Goal: Participate in discussion: Engage in conversation with other users on a specific topic

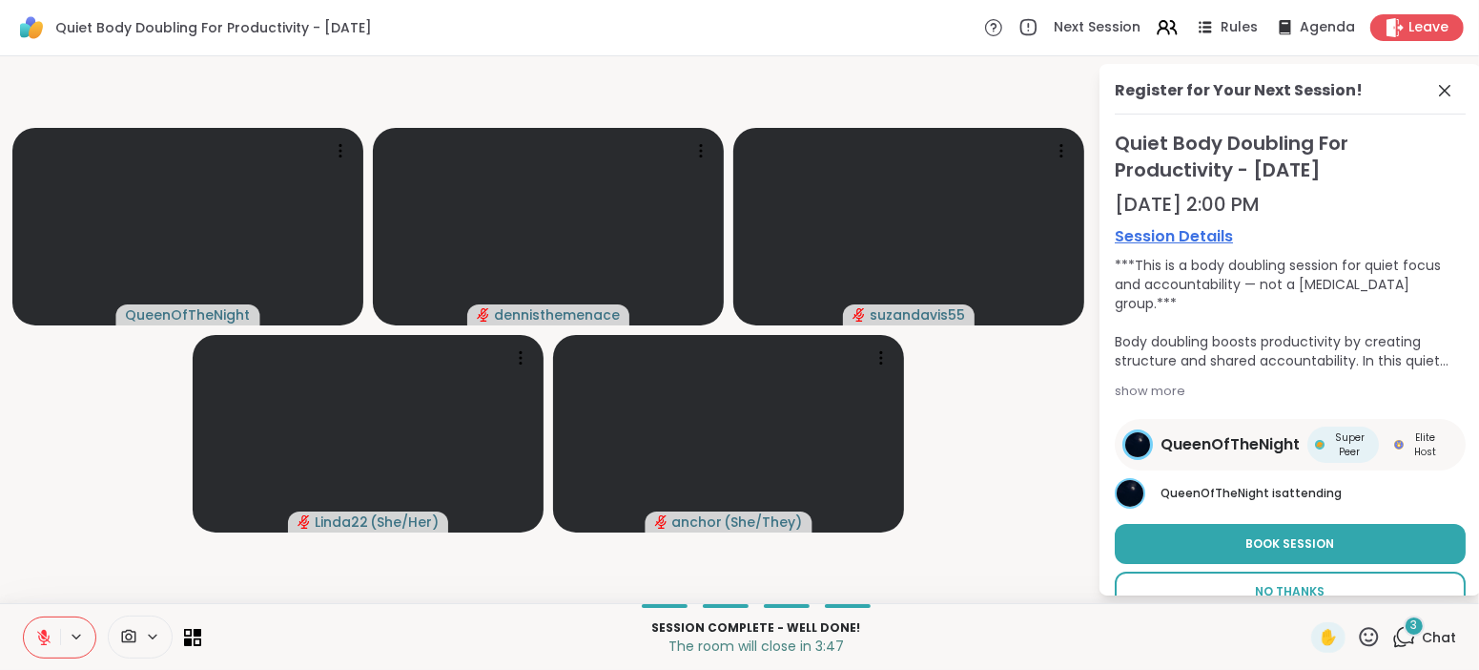
click at [1302, 571] on button "No Thanks" at bounding box center [1290, 591] width 351 height 40
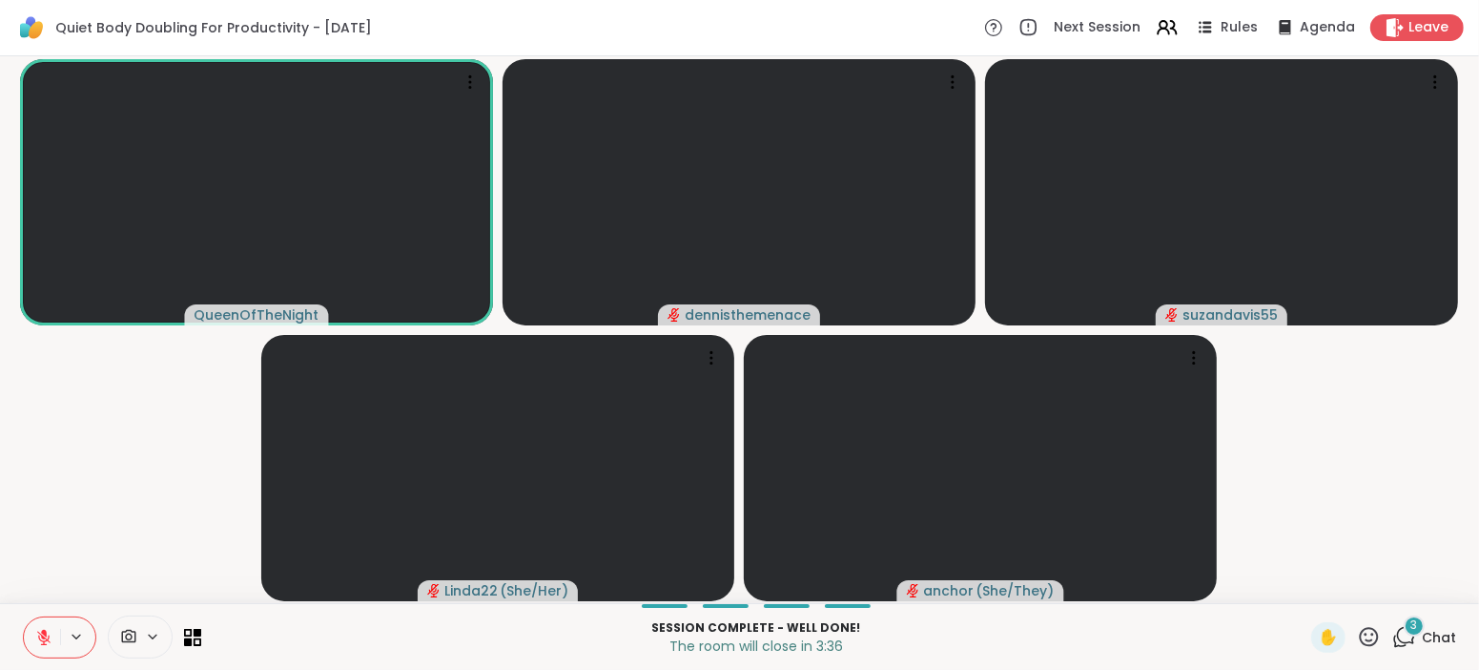
click at [43, 649] on button at bounding box center [42, 637] width 36 height 40
click at [43, 638] on icon at bounding box center [43, 634] width 5 height 9
click at [43, 638] on icon at bounding box center [43, 636] width 13 height 13
click at [1439, 636] on span "Chat" at bounding box center [1439, 637] width 34 height 19
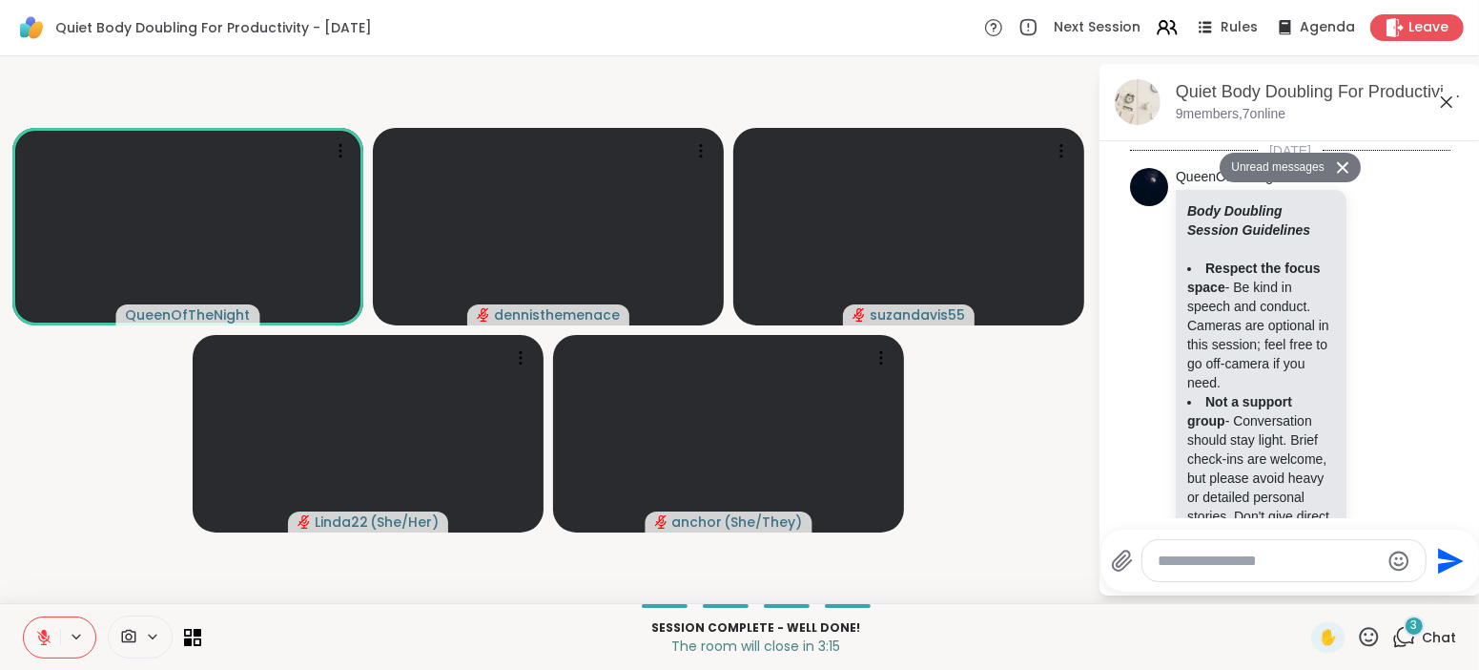
scroll to position [2834, 0]
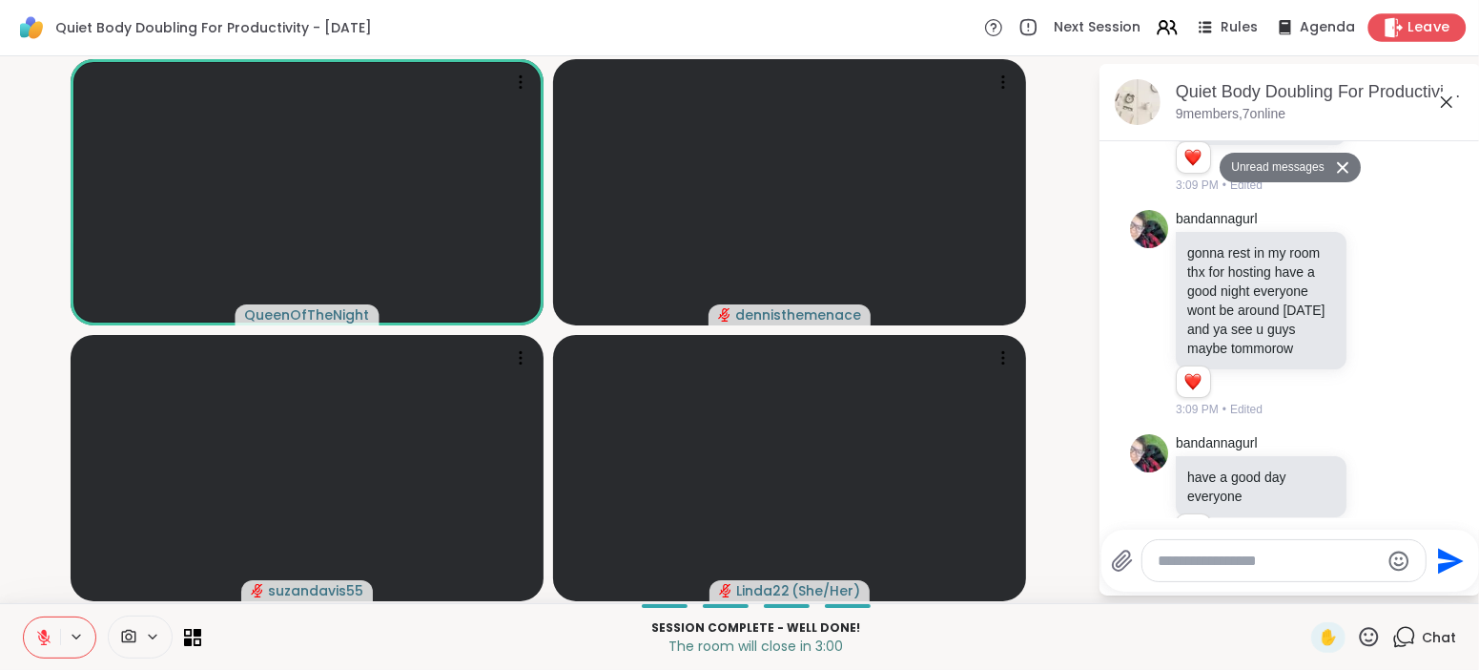
click at [1418, 31] on span "Leave" at bounding box center [1430, 28] width 42 height 20
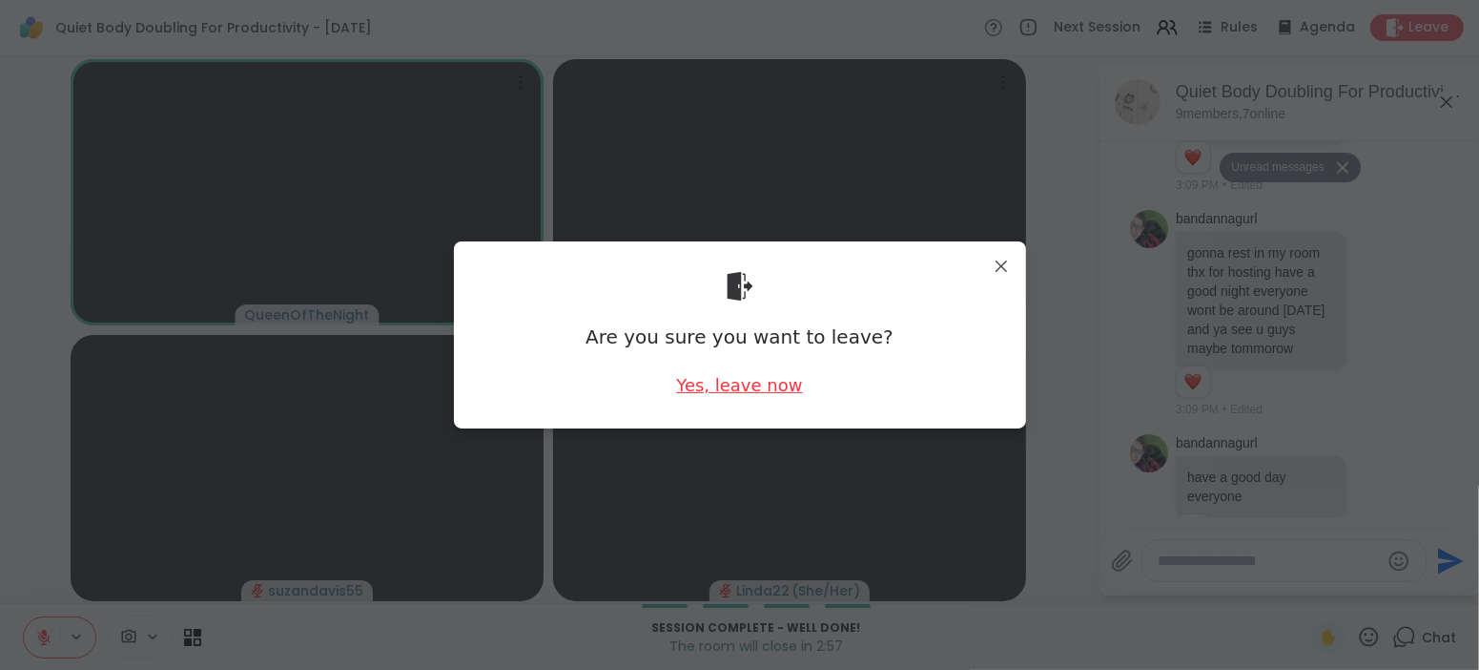
click at [737, 390] on div "Yes, leave now" at bounding box center [739, 385] width 126 height 24
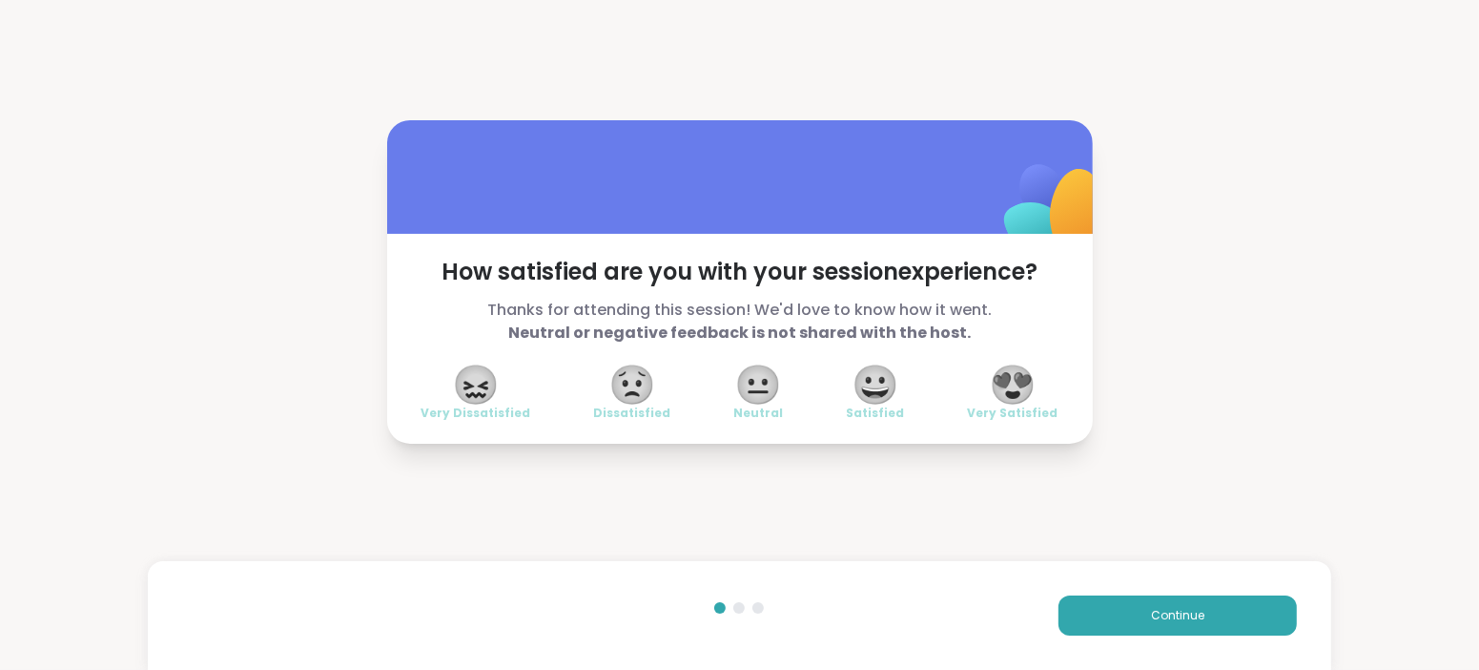
click at [737, 390] on span "😐" at bounding box center [759, 384] width 48 height 34
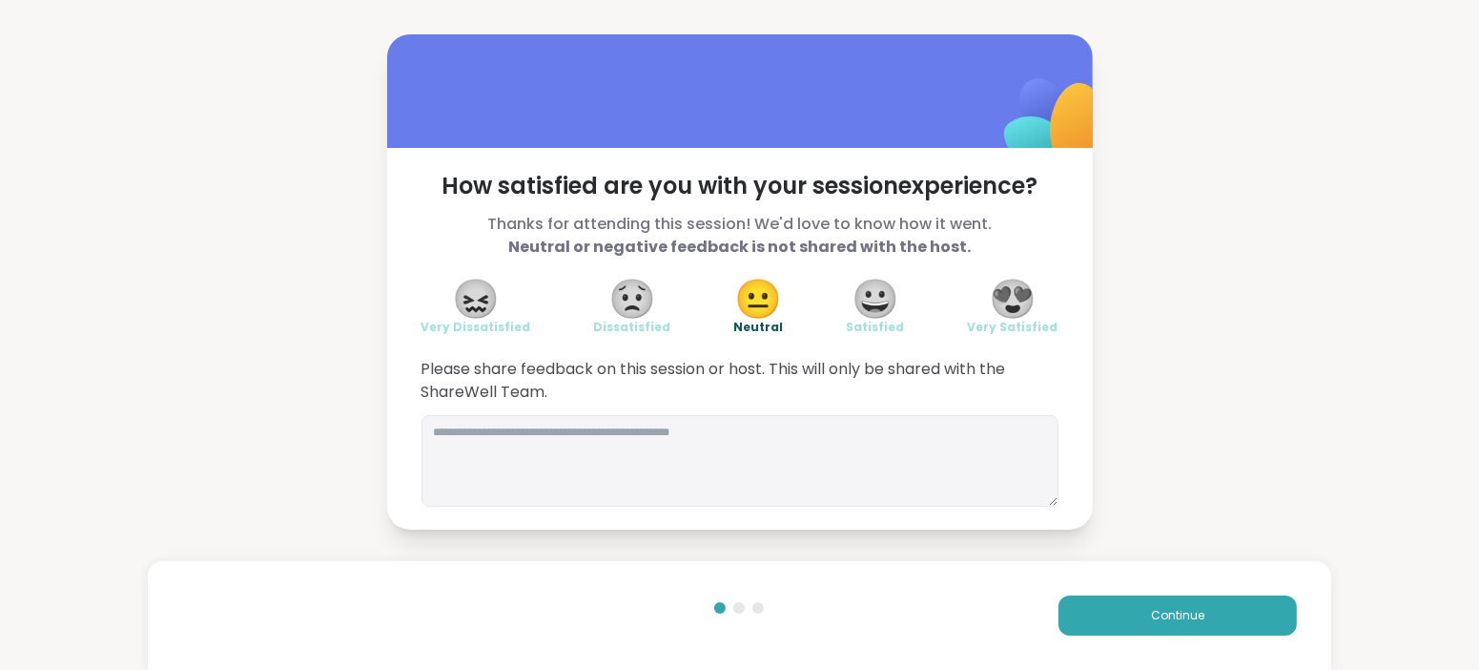
click at [1025, 309] on span "😍" at bounding box center [1013, 298] width 48 height 34
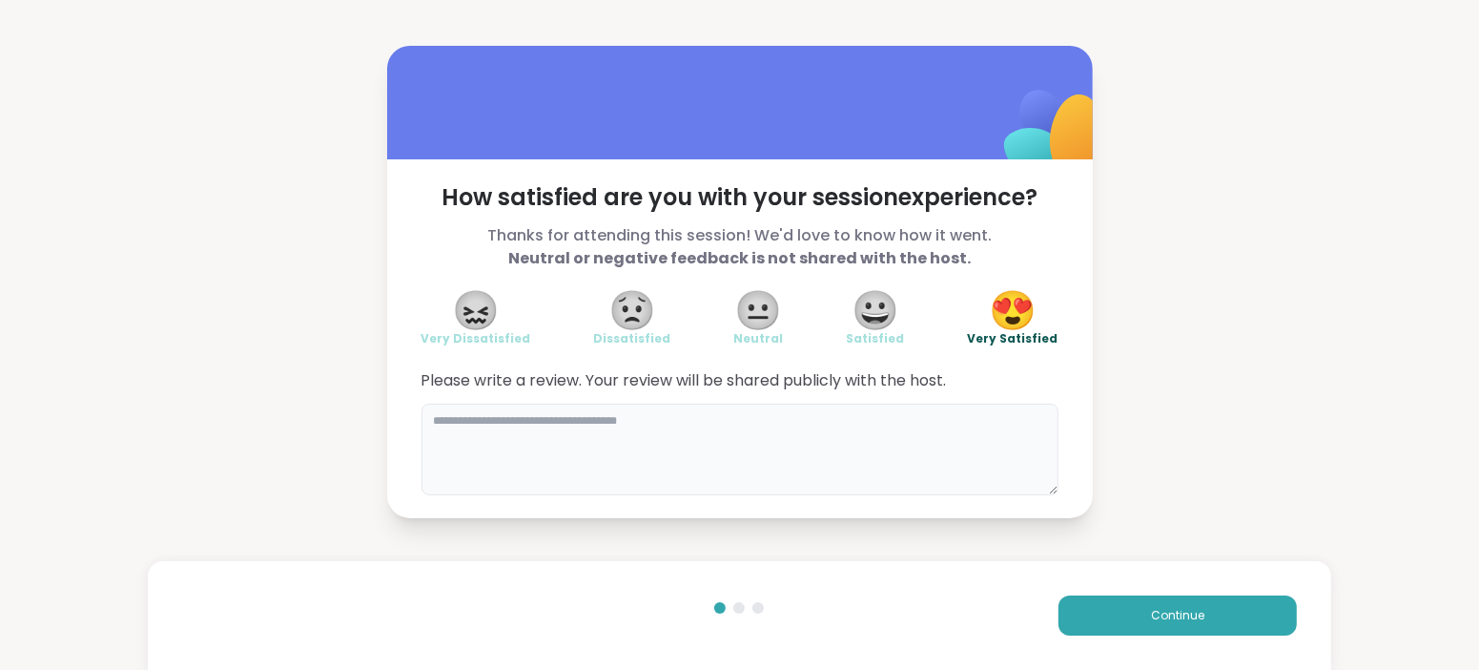
click at [875, 417] on textarea at bounding box center [740, 449] width 637 height 92
type textarea "******"
type textarea "**********"
click at [1167, 629] on button "Continue" at bounding box center [1178, 615] width 238 height 40
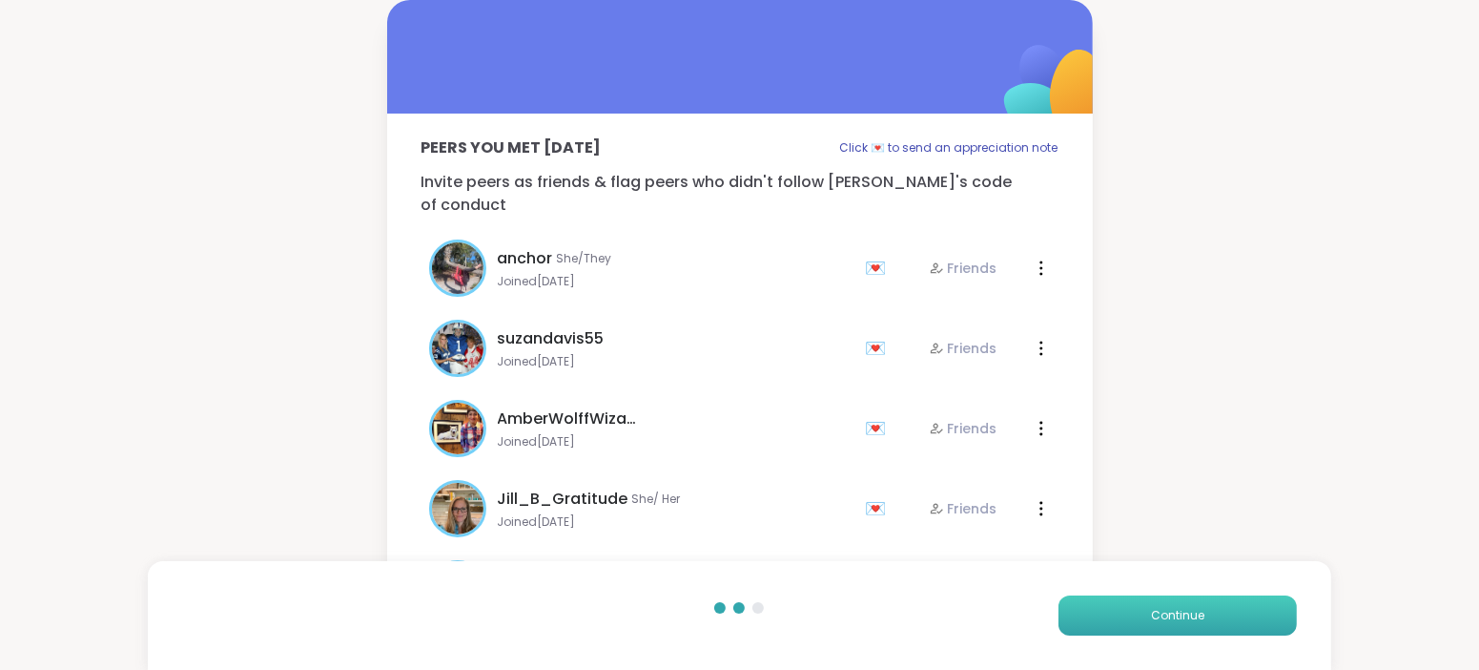
click at [1170, 628] on button "Continue" at bounding box center [1178, 615] width 238 height 40
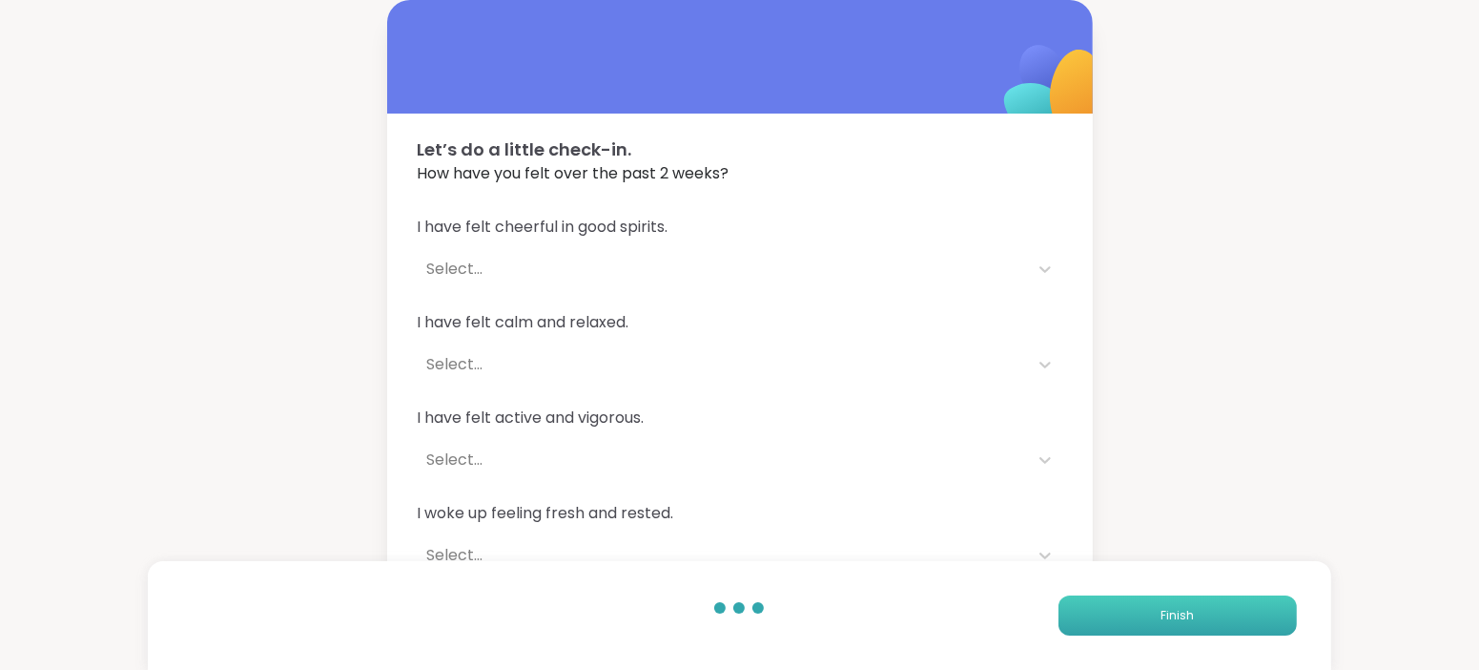
click at [1182, 609] on span "Finish" at bounding box center [1177, 615] width 33 height 17
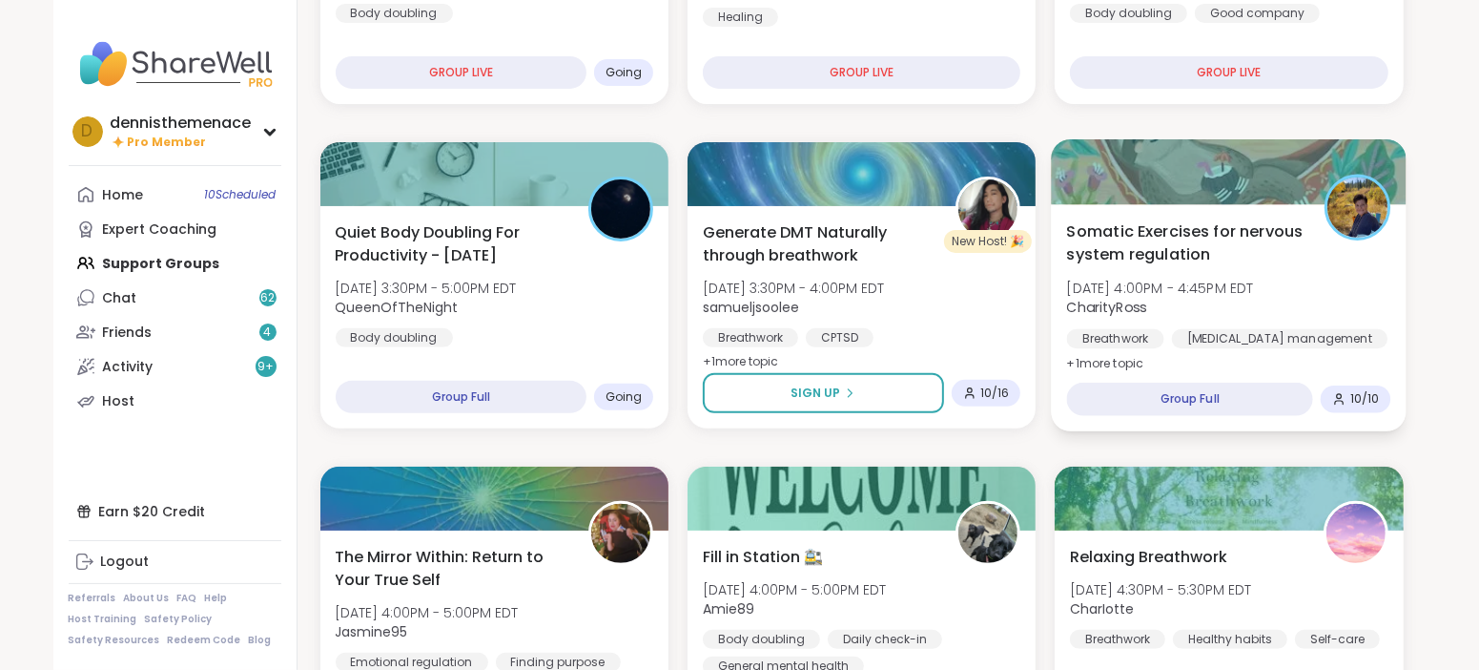
scroll to position [476, 0]
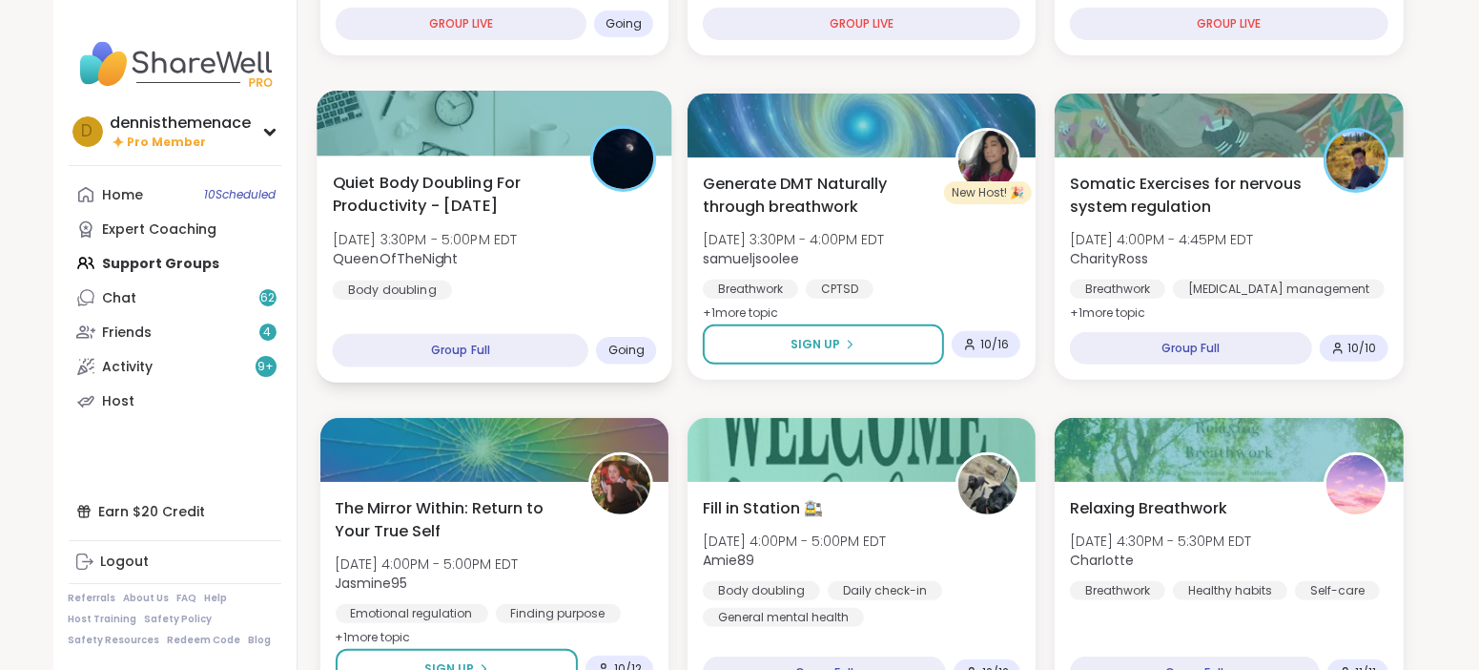
click at [482, 297] on div "Quiet Body Doubling For Productivity - [DATE] [DATE] 3:30PM - 5:00PM EDT QueenO…" at bounding box center [494, 235] width 324 height 129
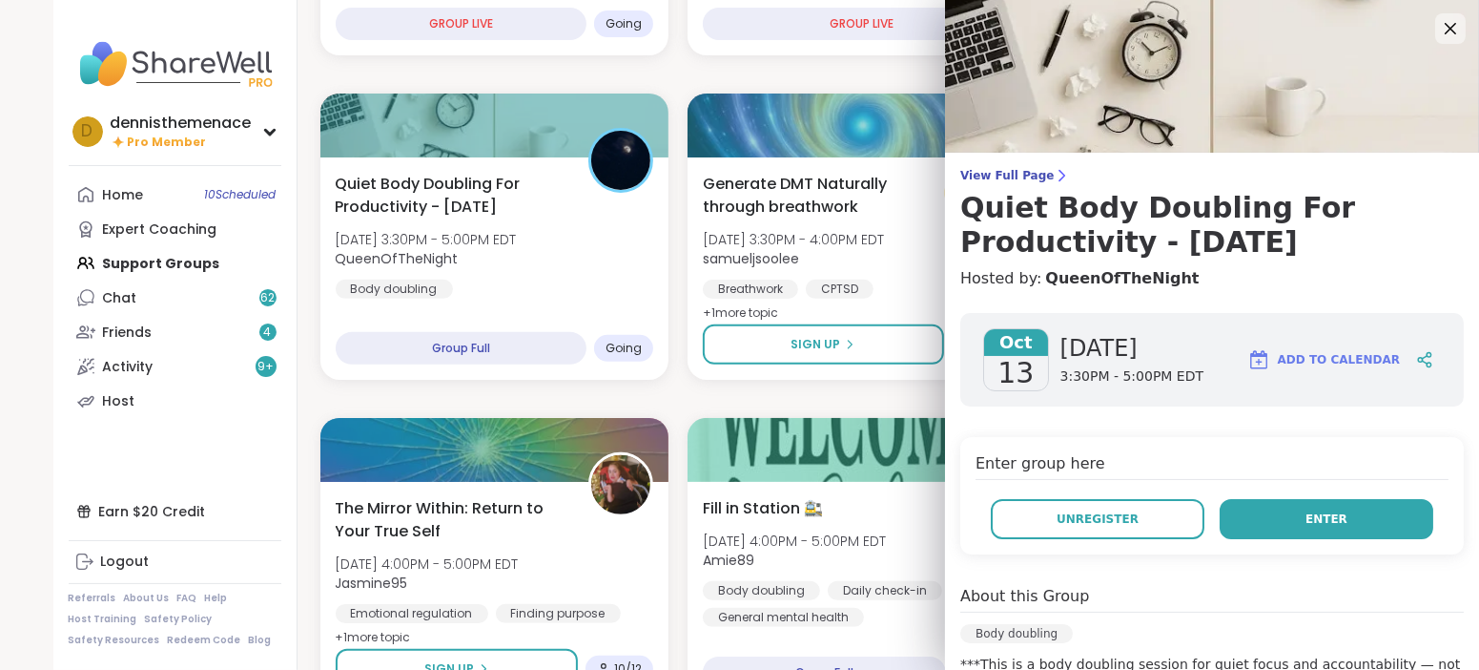
click at [1322, 521] on span "Enter" at bounding box center [1327, 518] width 42 height 17
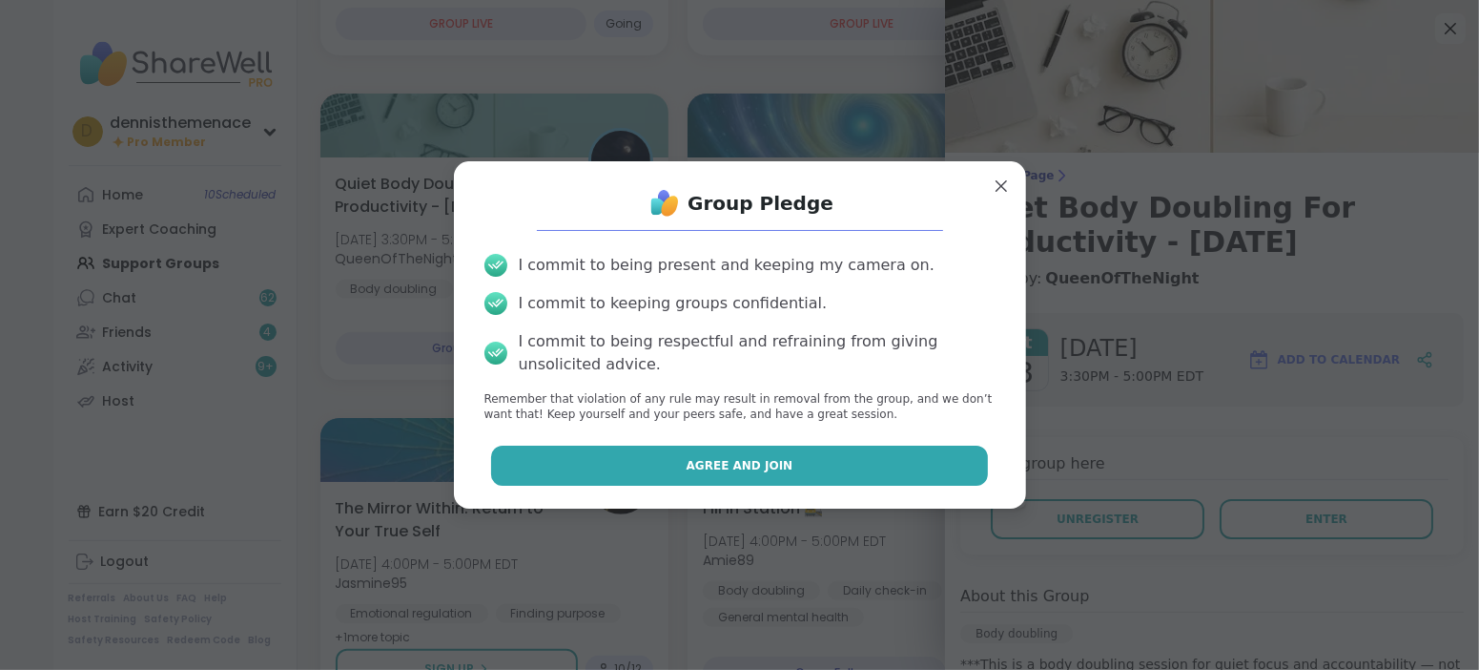
click at [783, 460] on span "Agree and Join" at bounding box center [740, 465] width 107 height 17
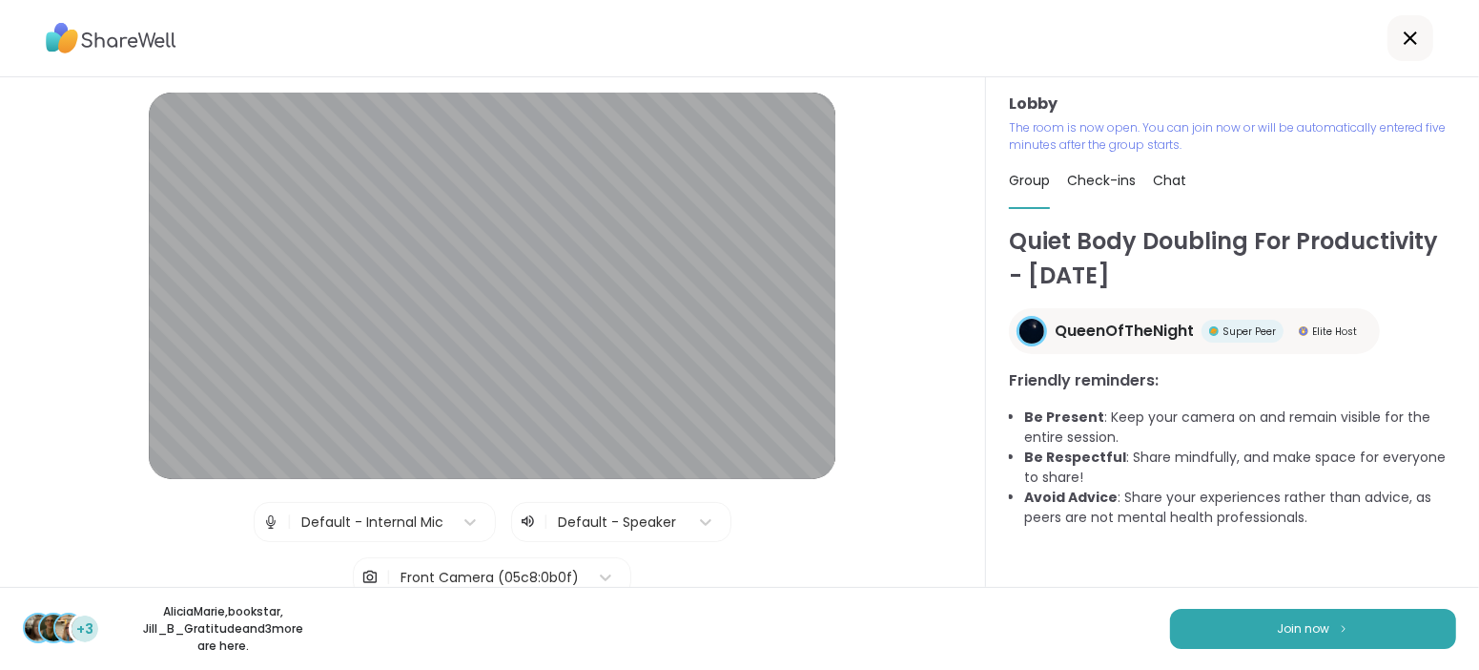
click at [1302, 604] on div "+3 AliciaMarie , bookstar , [PERSON_NAME] and 3 more are here. Join now" at bounding box center [739, 628] width 1479 height 83
click at [1313, 627] on span "Join now" at bounding box center [1304, 628] width 52 height 17
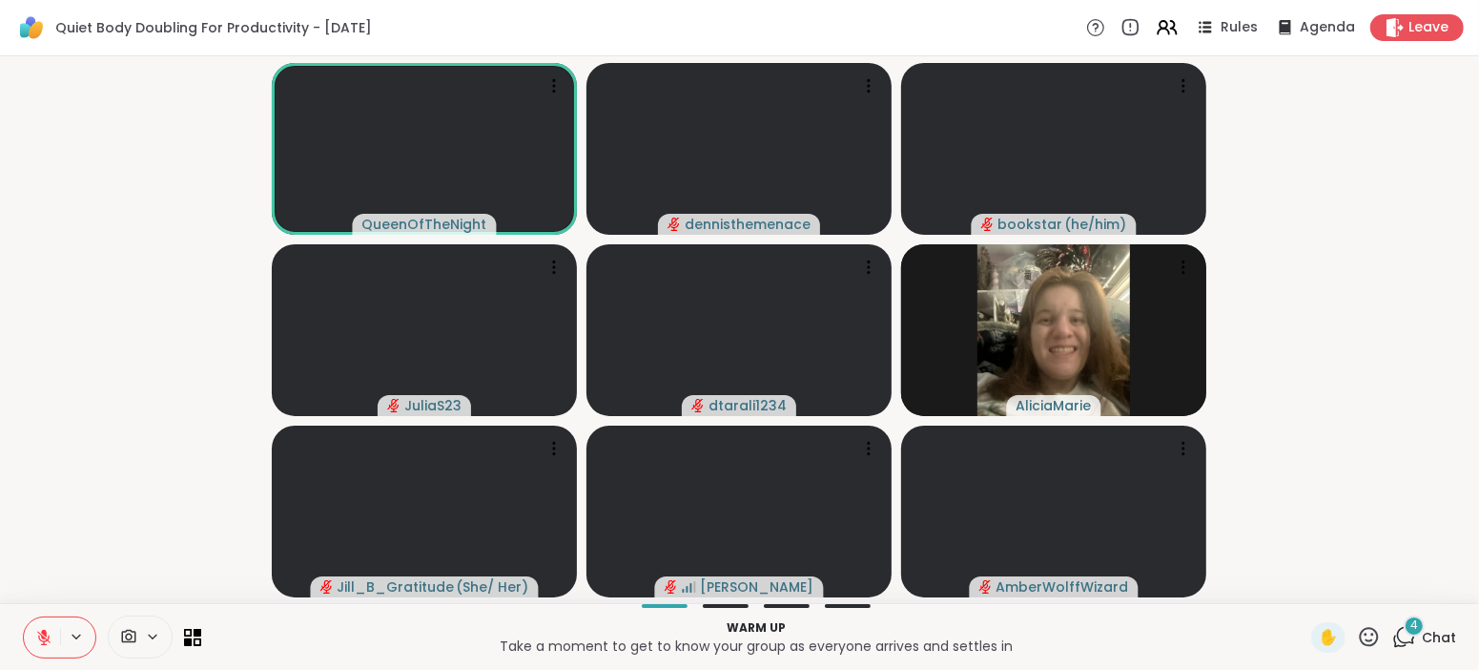
click at [1441, 633] on span "Chat" at bounding box center [1439, 637] width 34 height 19
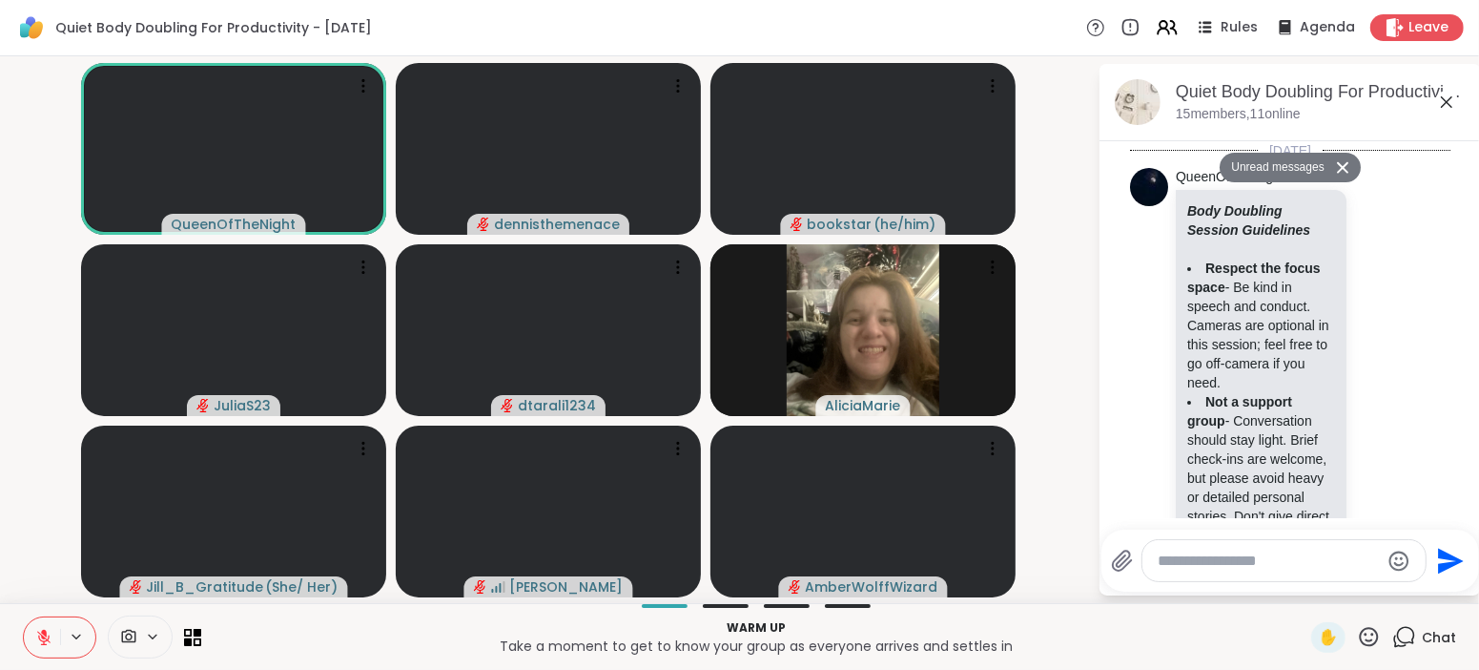
scroll to position [2368, 0]
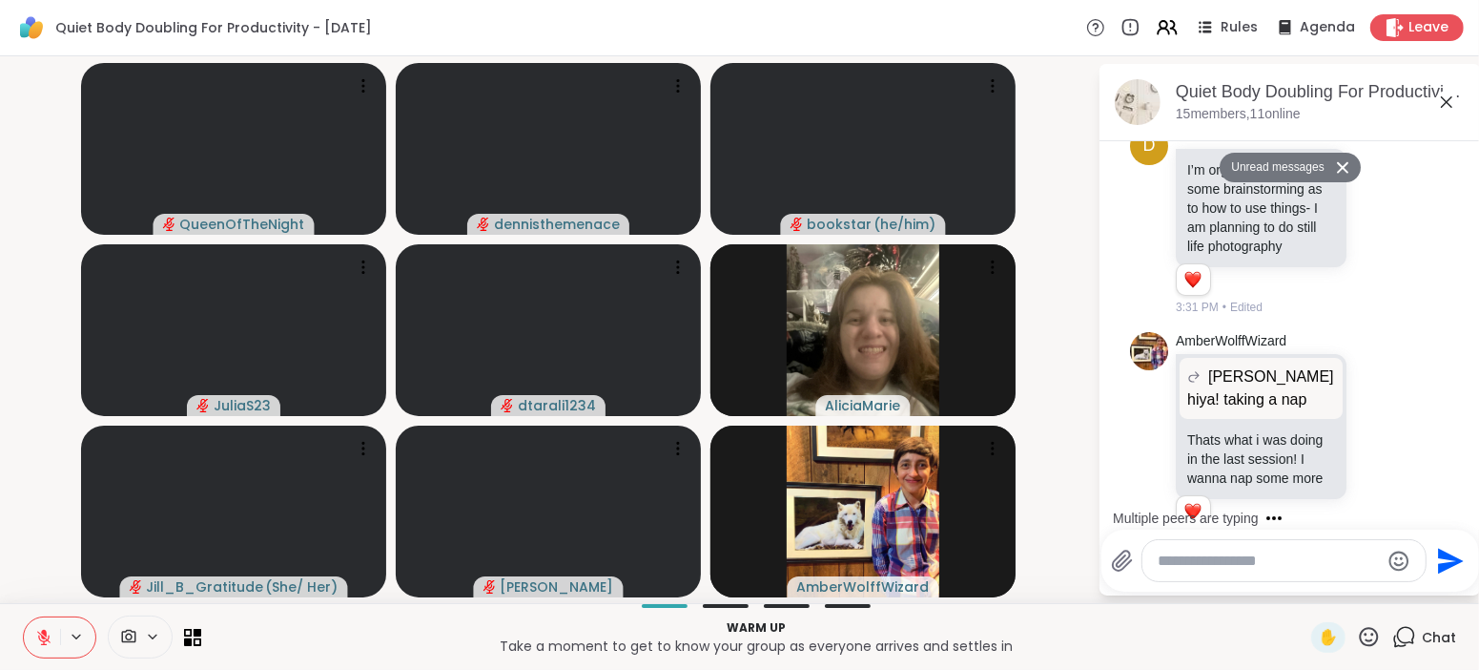
click at [1086, 498] on video-player-container "QueenOfTheNight dennisthemenace bookstar ( he/him ) JuliaS23 dtarali1234 Alicia…" at bounding box center [548, 329] width 1075 height 531
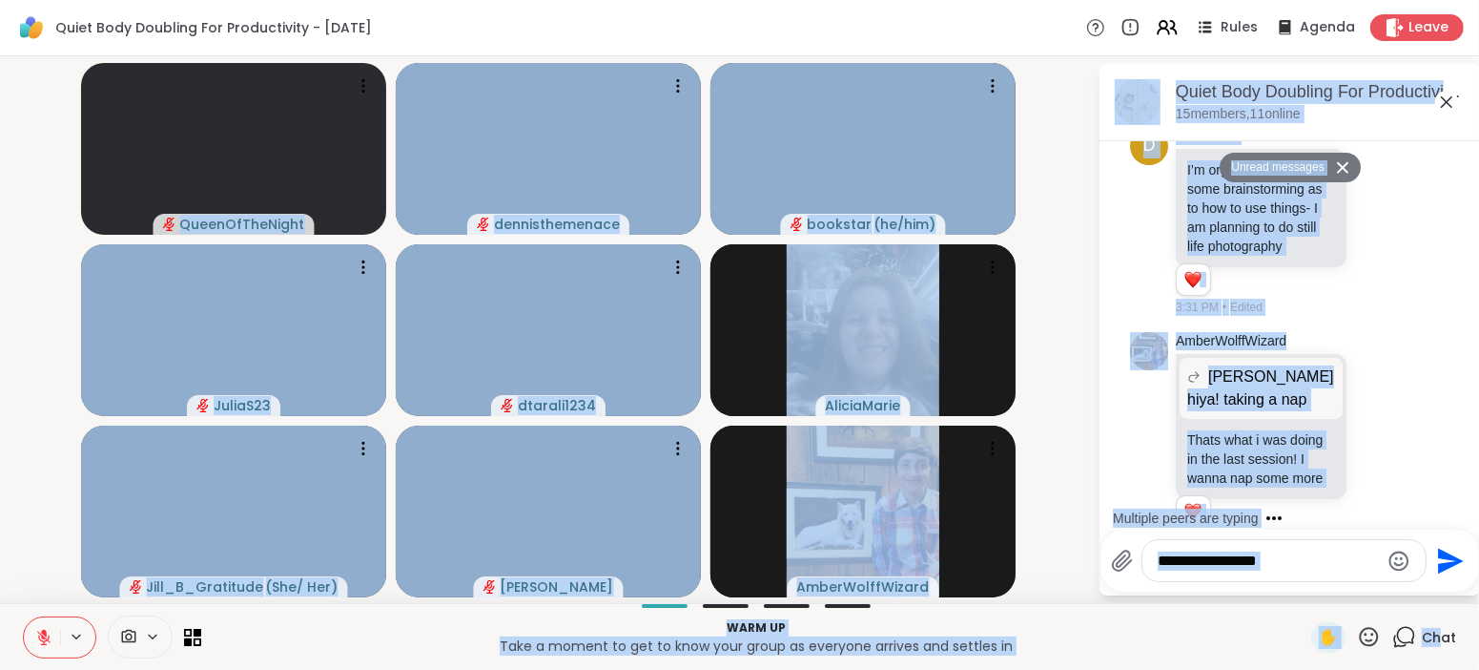
click at [1086, 498] on video-player-container "QueenOfTheNight dennisthemenace bookstar ( he/him ) JuliaS23 dtarali1234 Alicia…" at bounding box center [548, 329] width 1075 height 531
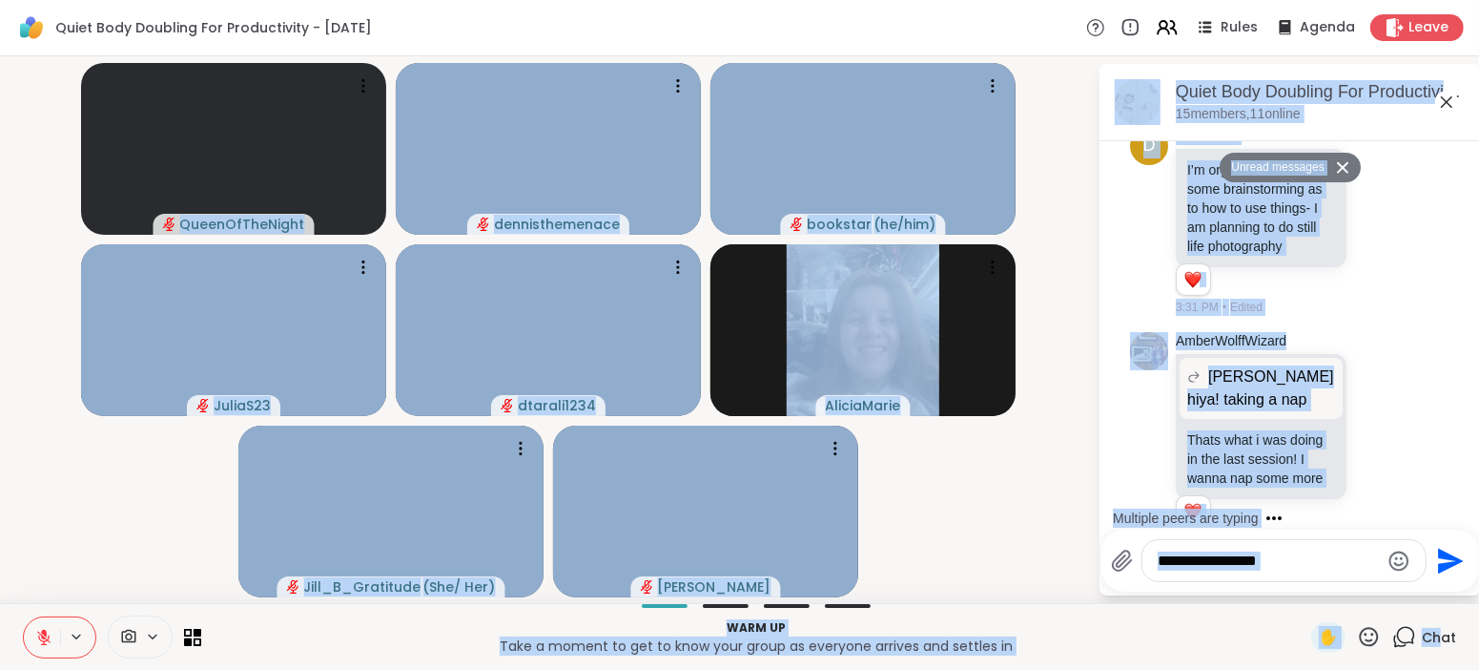
click at [1249, 560] on textarea "Type your message" at bounding box center [1269, 560] width 222 height 19
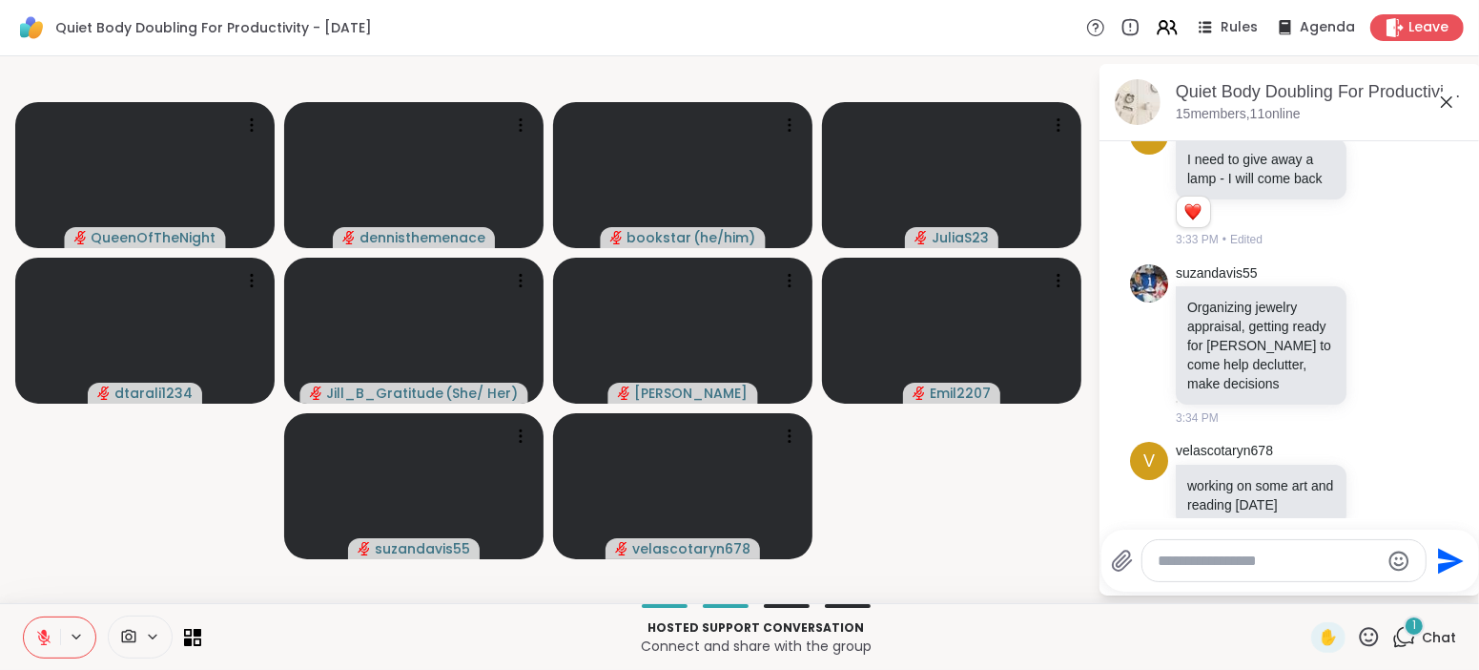
scroll to position [3078, 0]
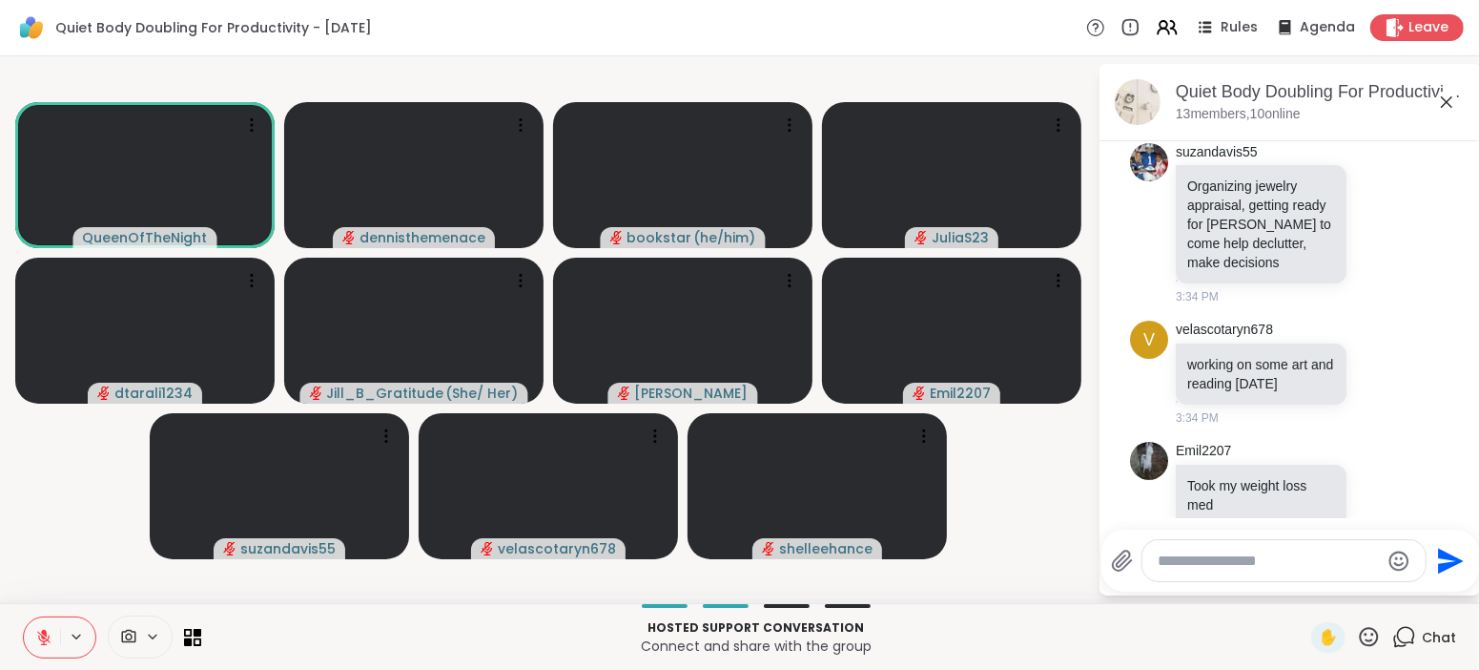
click at [51, 572] on video-player-container "QueenOfTheNight dennisthemenace bookstar ( he/him ) JuliaS23 dtarali1234 Jill_B…" at bounding box center [548, 329] width 1075 height 531
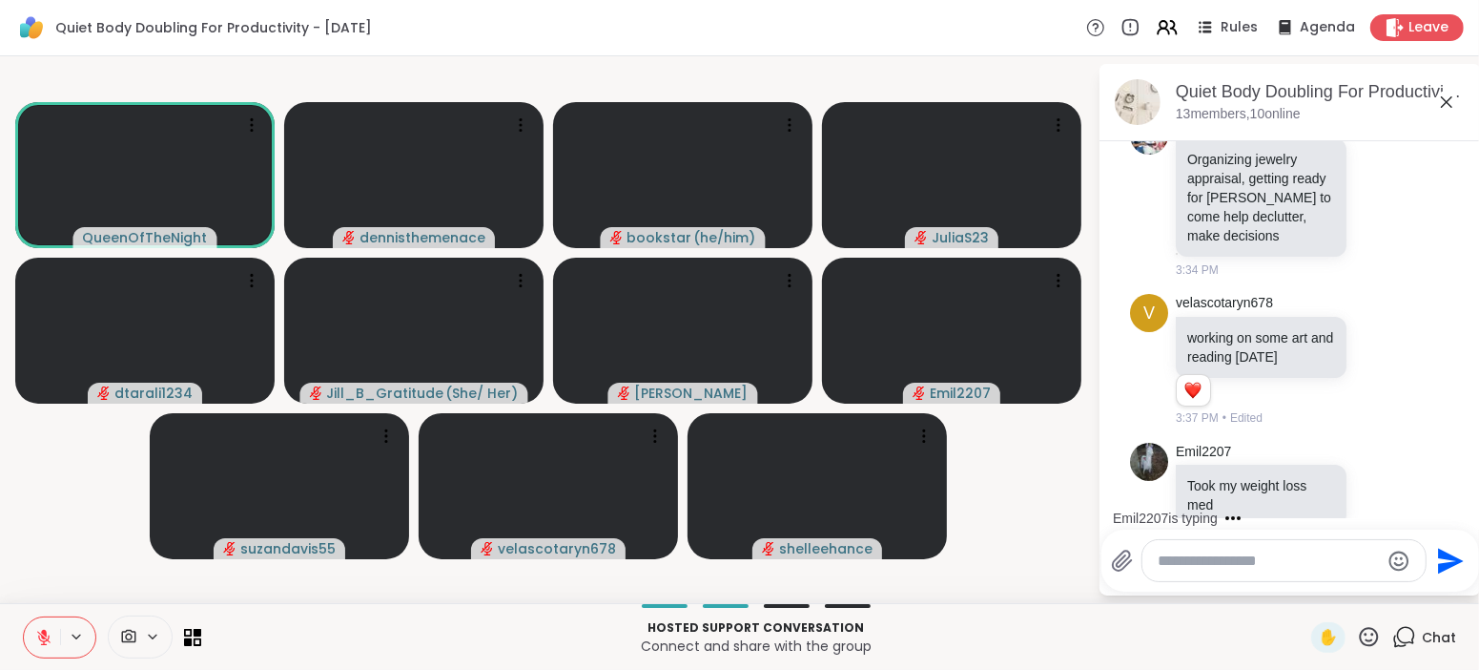
click at [38, 641] on icon at bounding box center [43, 637] width 17 height 17
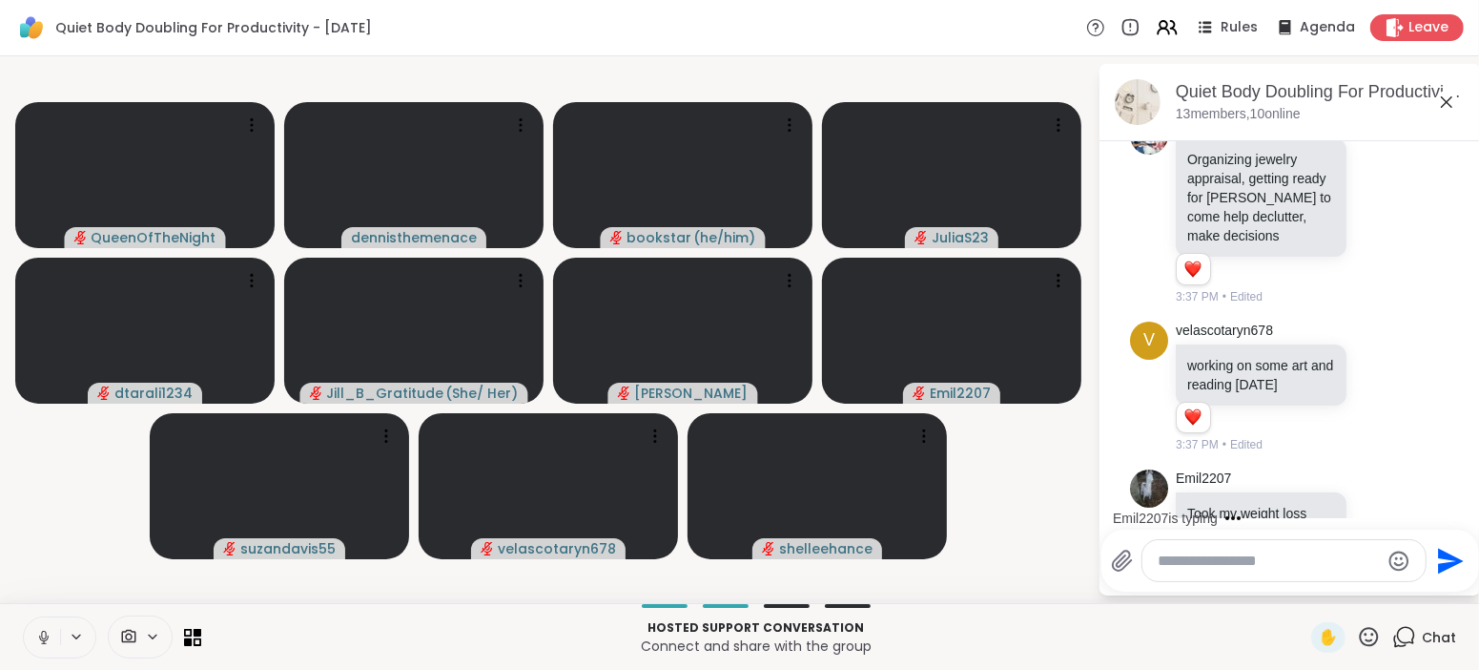
click at [43, 643] on icon at bounding box center [43, 642] width 5 height 1
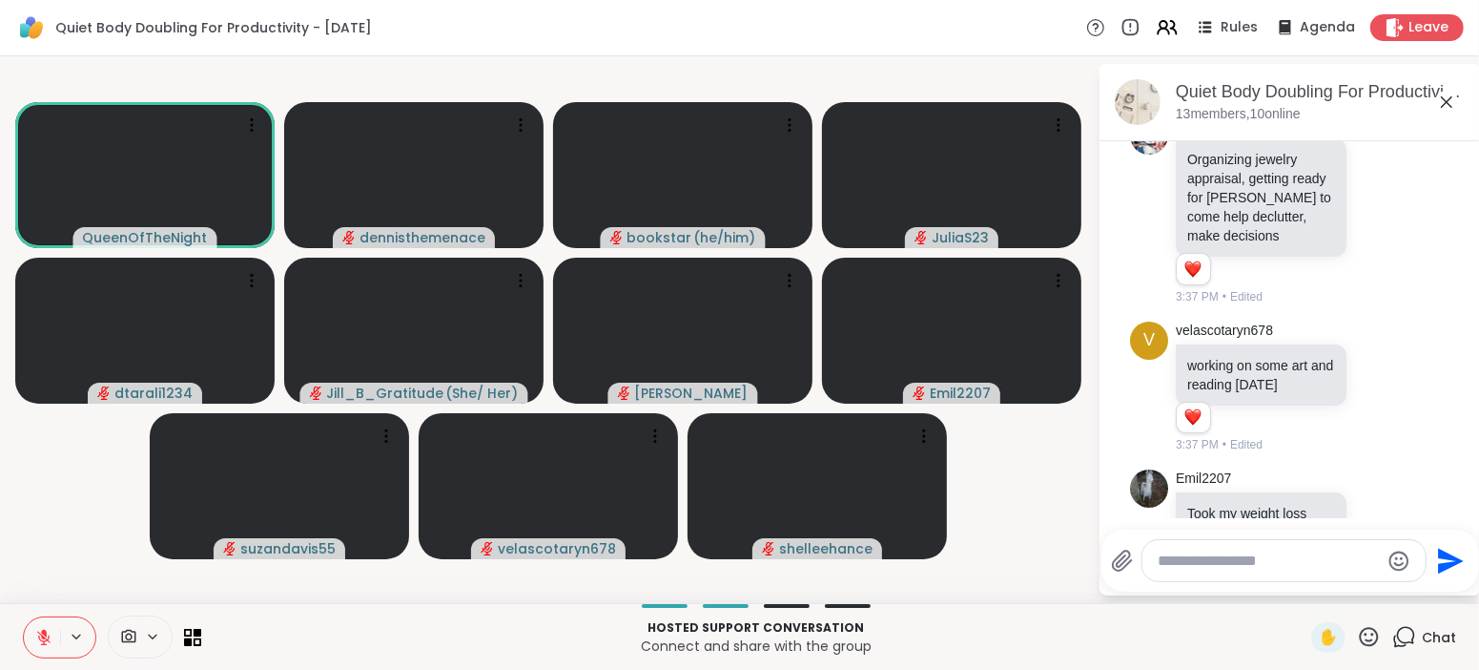
click at [42, 641] on icon at bounding box center [43, 636] width 13 height 13
click at [42, 641] on icon at bounding box center [43, 637] width 17 height 17
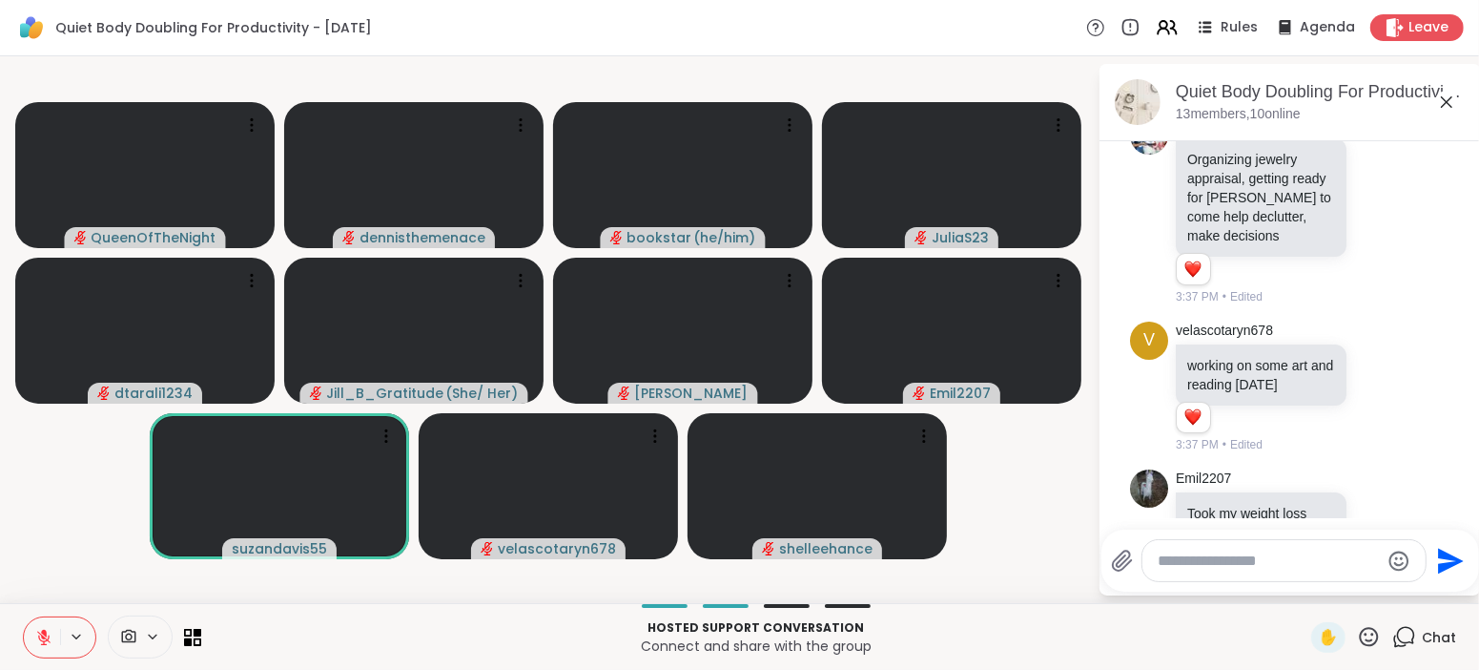
click at [42, 641] on icon at bounding box center [43, 636] width 13 height 13
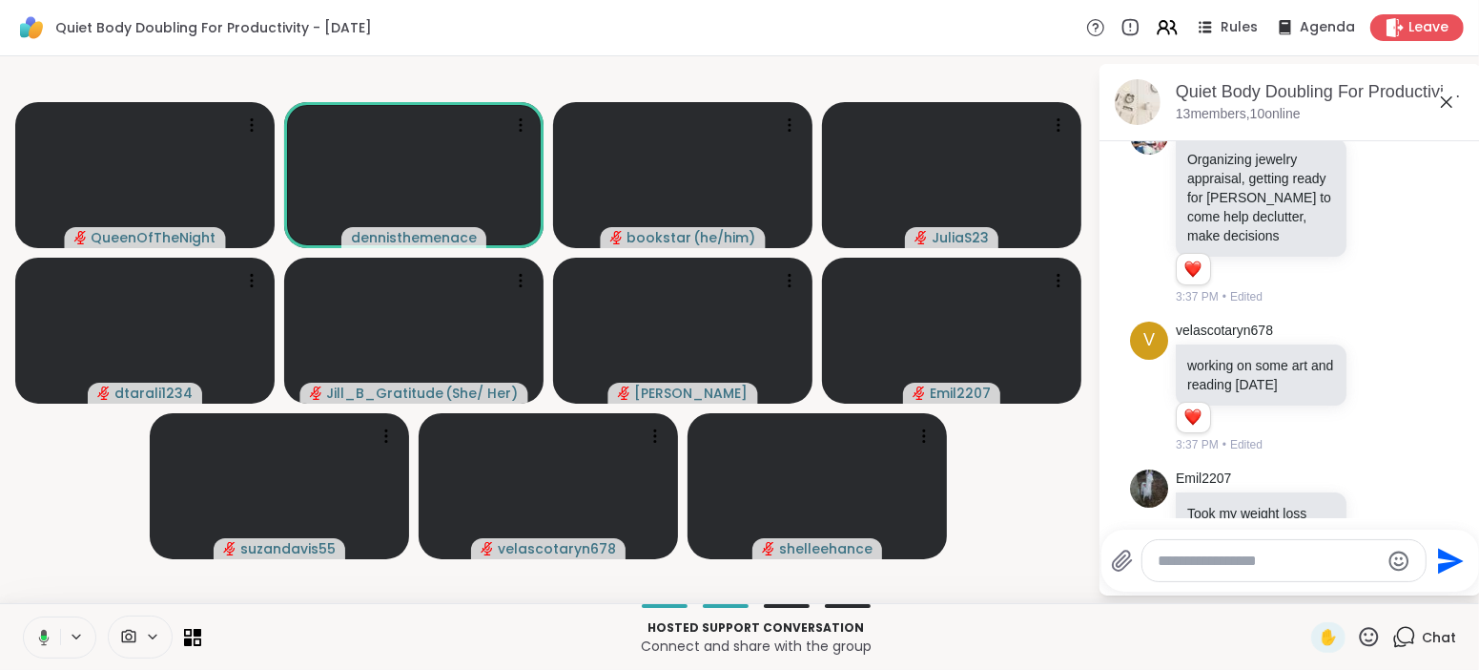
click at [52, 645] on button at bounding box center [40, 637] width 39 height 40
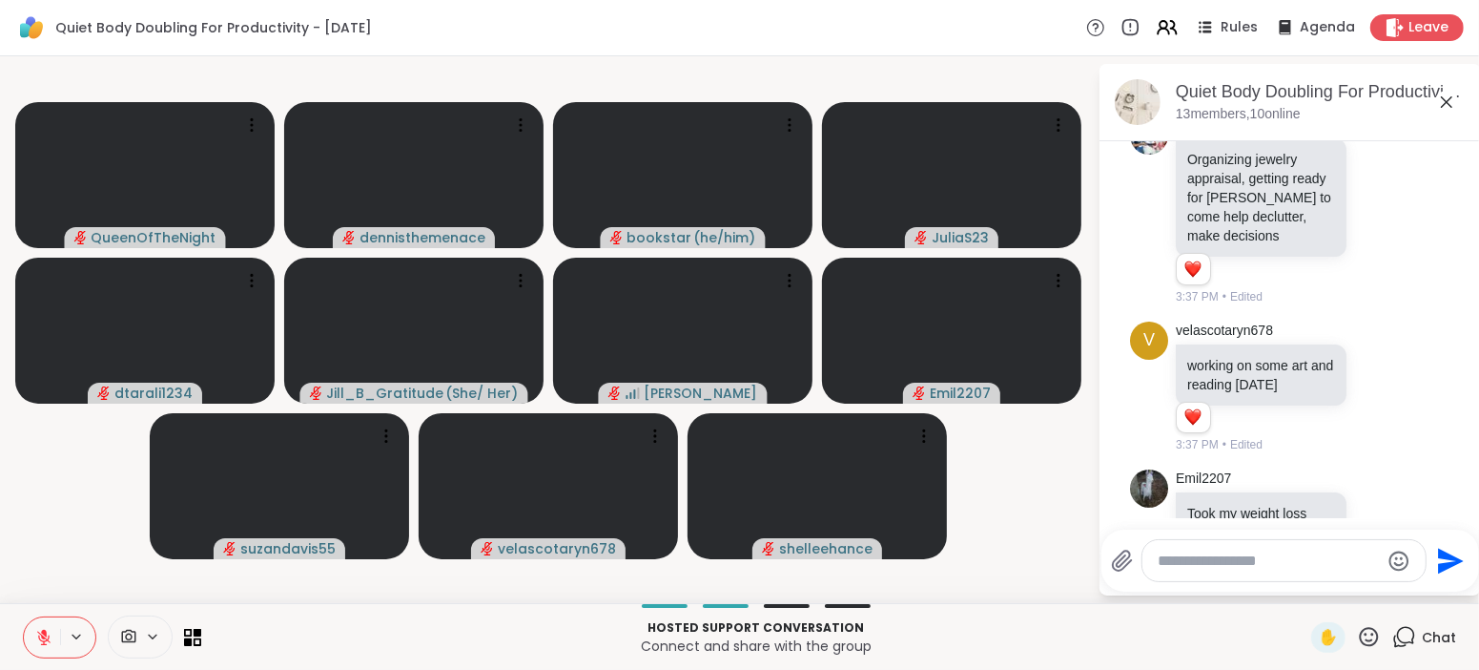
click at [1310, 570] on div at bounding box center [1284, 560] width 283 height 41
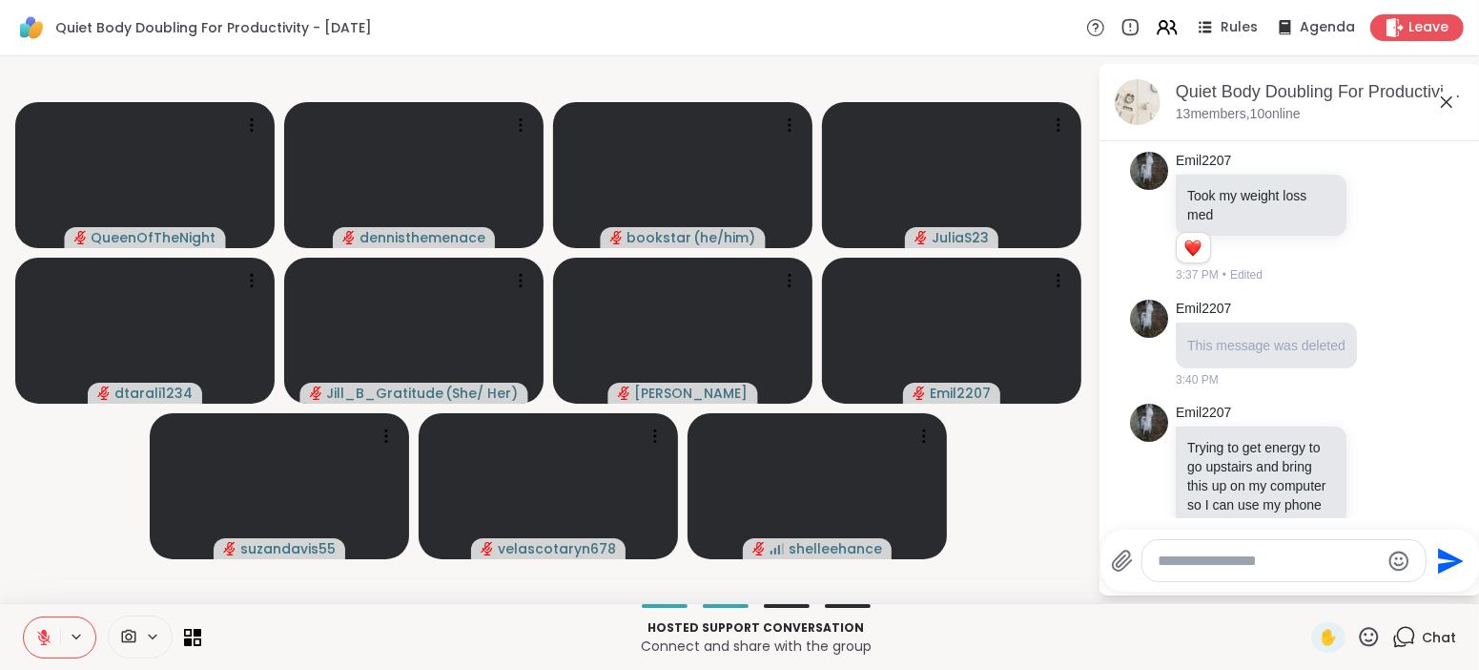
scroll to position [3524, 0]
